Goal: Task Accomplishment & Management: Manage account settings

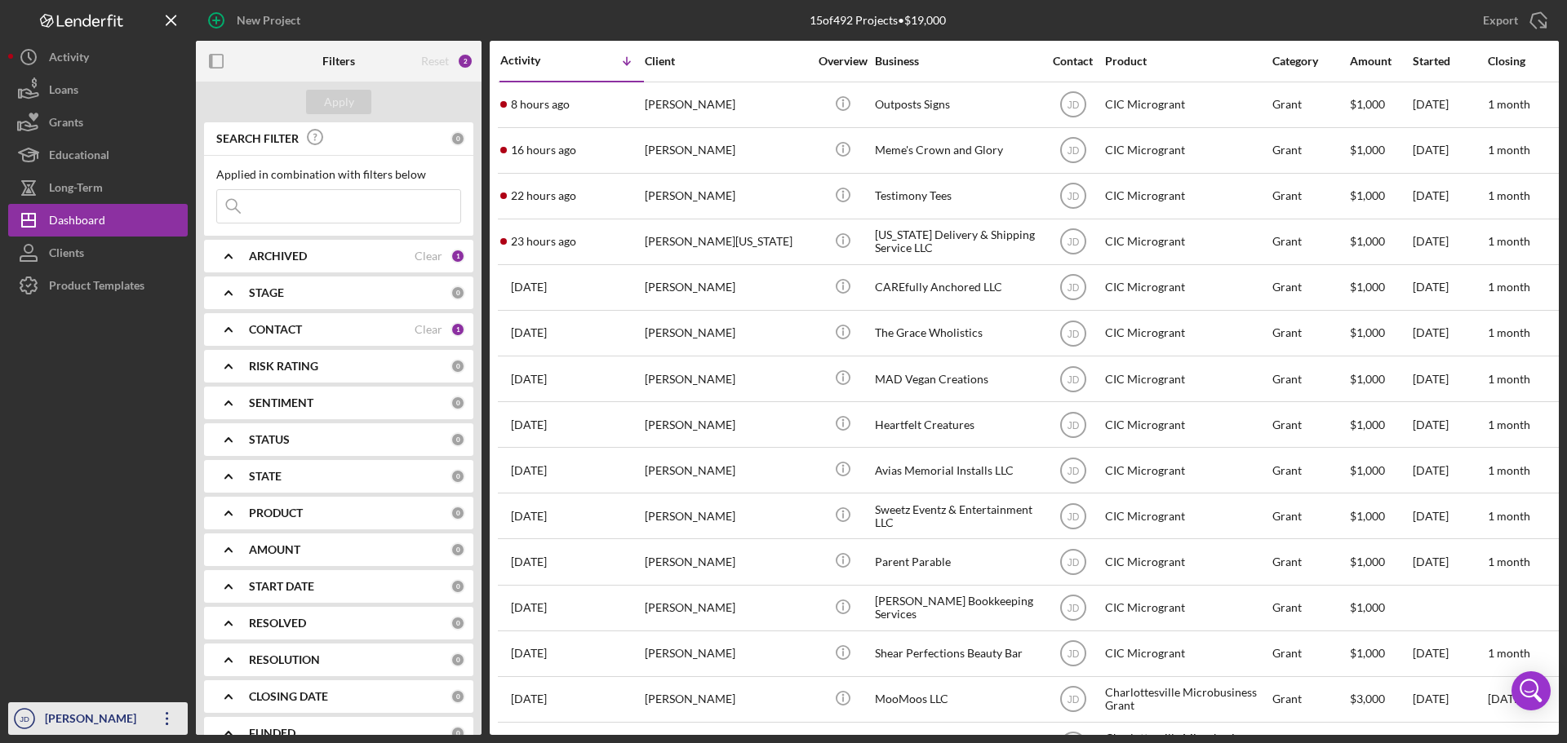
click at [166, 716] on icon "Icon/Overflow" at bounding box center [167, 719] width 41 height 41
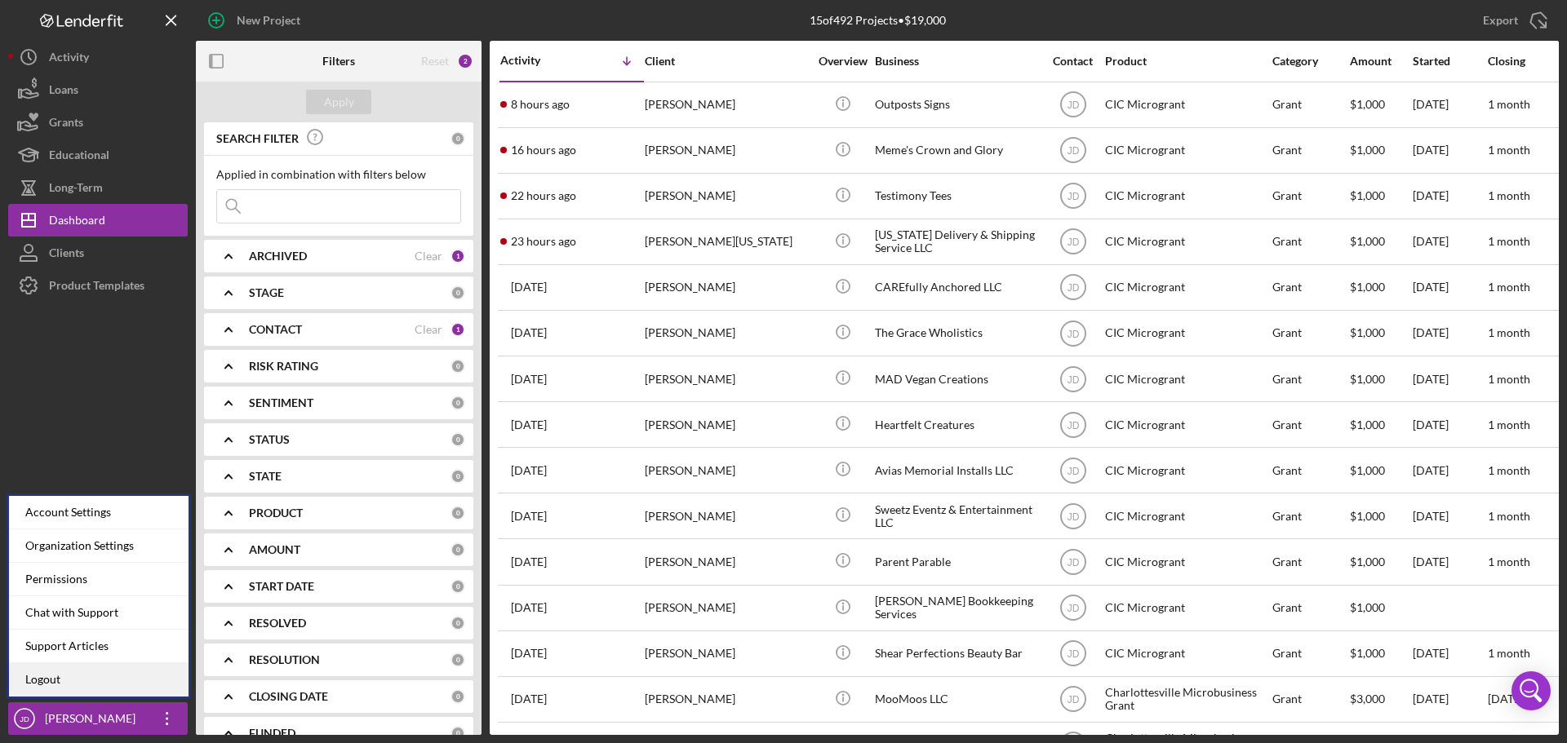
click at [91, 679] on link "Logout" at bounding box center [99, 679] width 180 height 33
